Goal: Information Seeking & Learning: Find specific fact

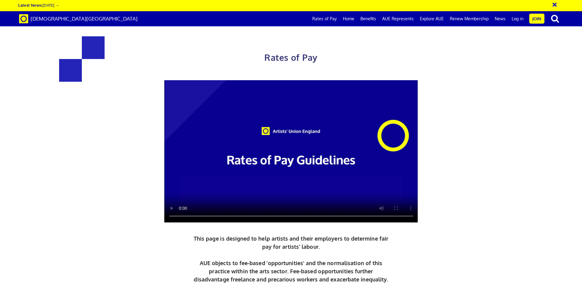
scroll to position [0, 9]
drag, startPoint x: 413, startPoint y: 156, endPoint x: 350, endPoint y: 158, distance: 63.4
copy h3 "387.21 a day"
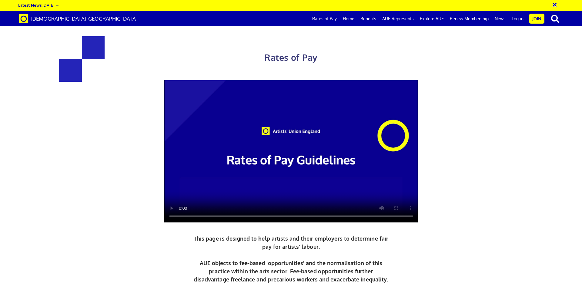
drag, startPoint x: 218, startPoint y: 156, endPoint x: 156, endPoint y: 156, distance: 62.8
copy h3 "352.01 a day"
